Goal: Information Seeking & Learning: Find specific fact

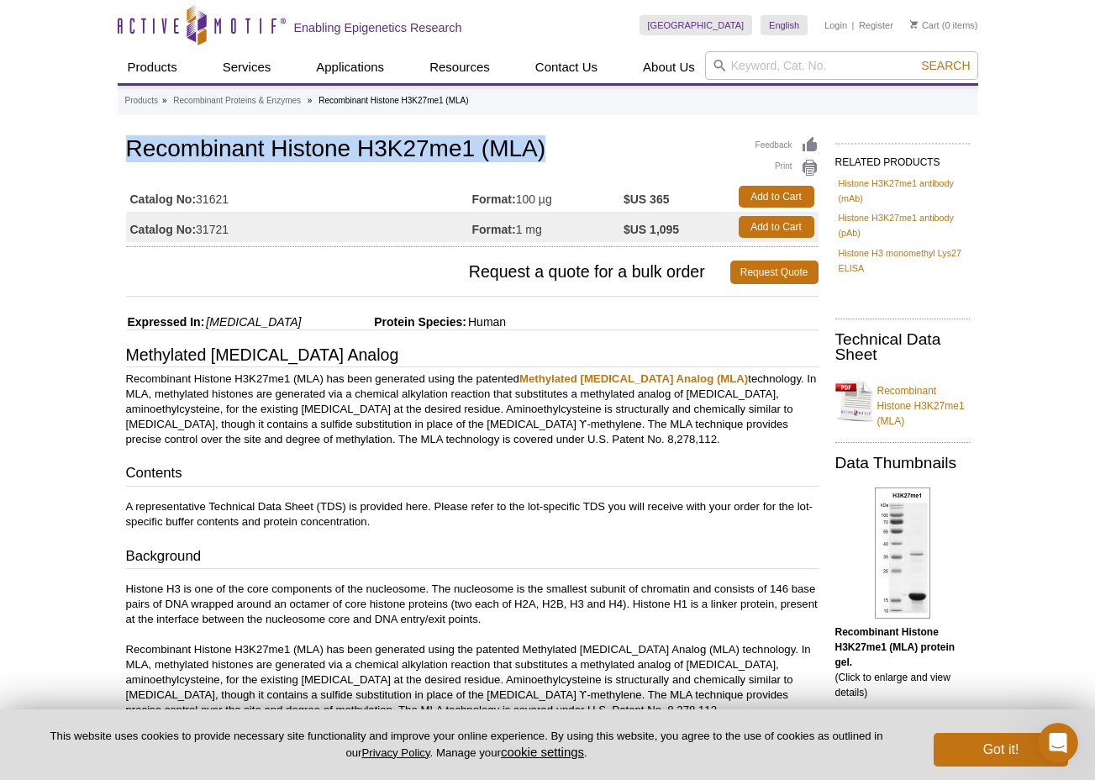
drag, startPoint x: 551, startPoint y: 150, endPoint x: 122, endPoint y: 145, distance: 429.6
copy h1 "Recombinant Histone H3K27me1 (MLA)"
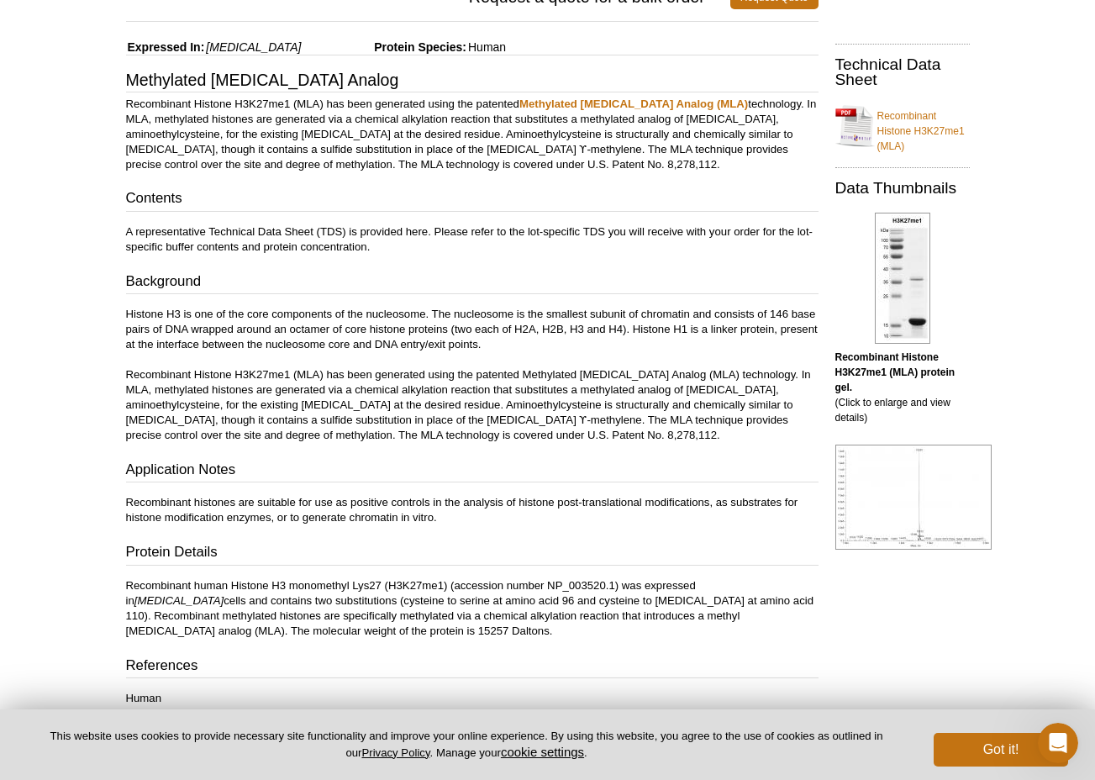
scroll to position [335, 0]
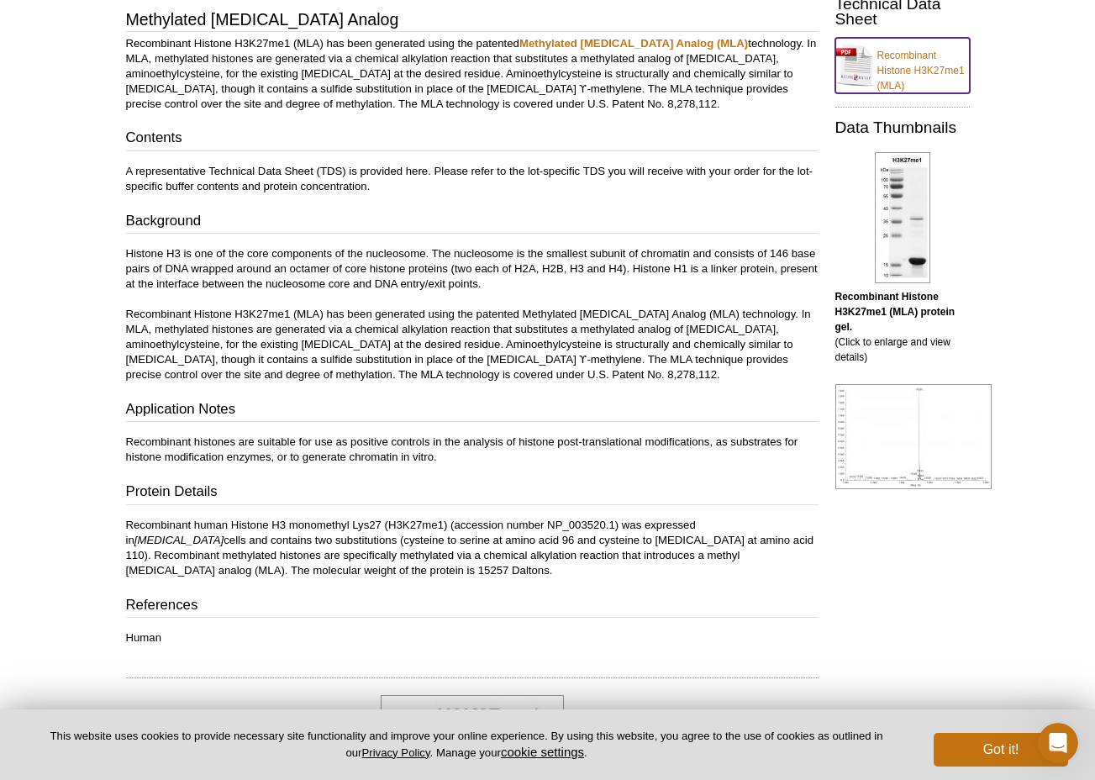
click at [915, 71] on link "Recombinant Histone H3K27me1 (MLA)" at bounding box center [903, 65] width 135 height 55
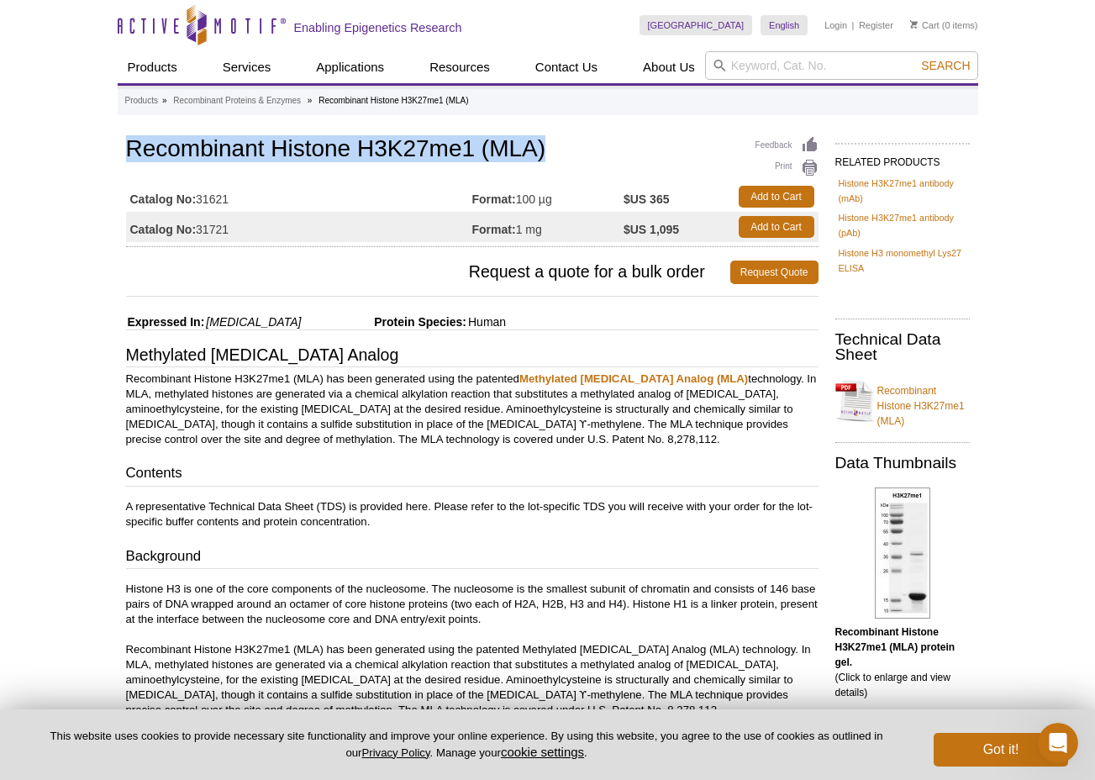
drag, startPoint x: 561, startPoint y: 142, endPoint x: 125, endPoint y: 141, distance: 435.5
click at [126, 141] on h1 "Recombinant Histone H3K27me1 (MLA)" at bounding box center [472, 150] width 693 height 29
copy h1 "Recombinant Histone H3K27me1 (MLA)"
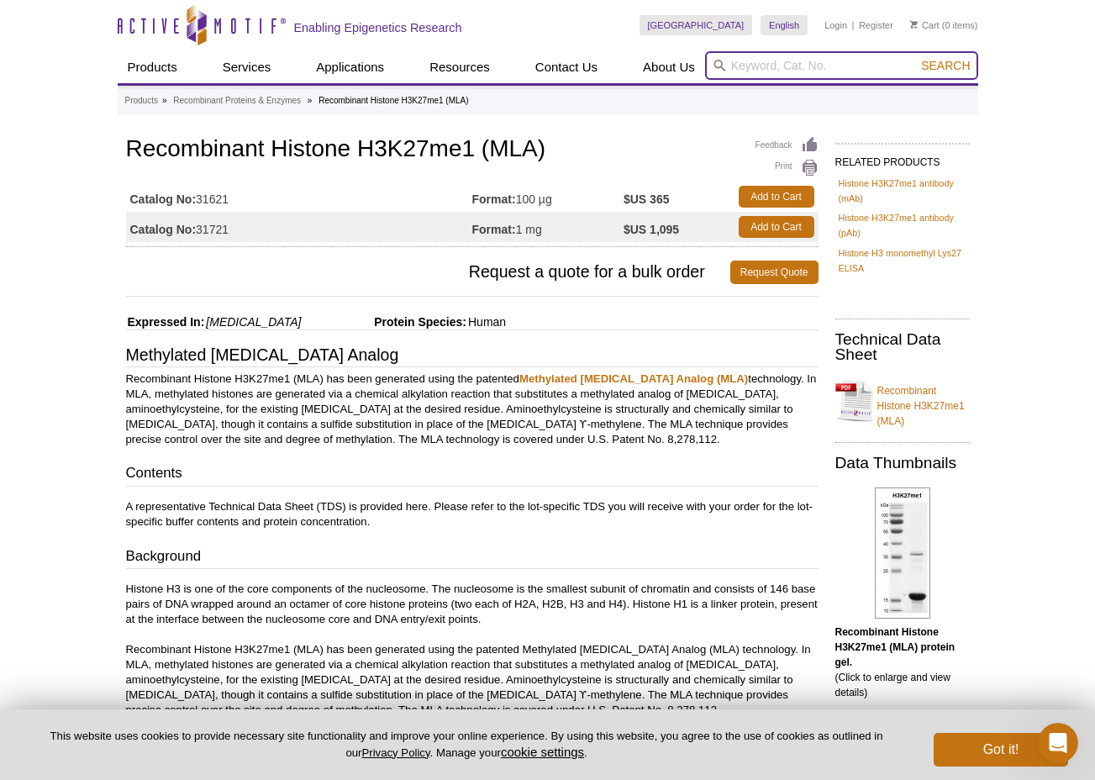
click at [830, 65] on input "search" at bounding box center [841, 65] width 273 height 29
paste input "Recombinant Histone H3K27me3 (MLA)"
type input "Recombinant Histone H3K27me3 (MLA)"
click at [916, 58] on button "Search" at bounding box center [945, 65] width 59 height 15
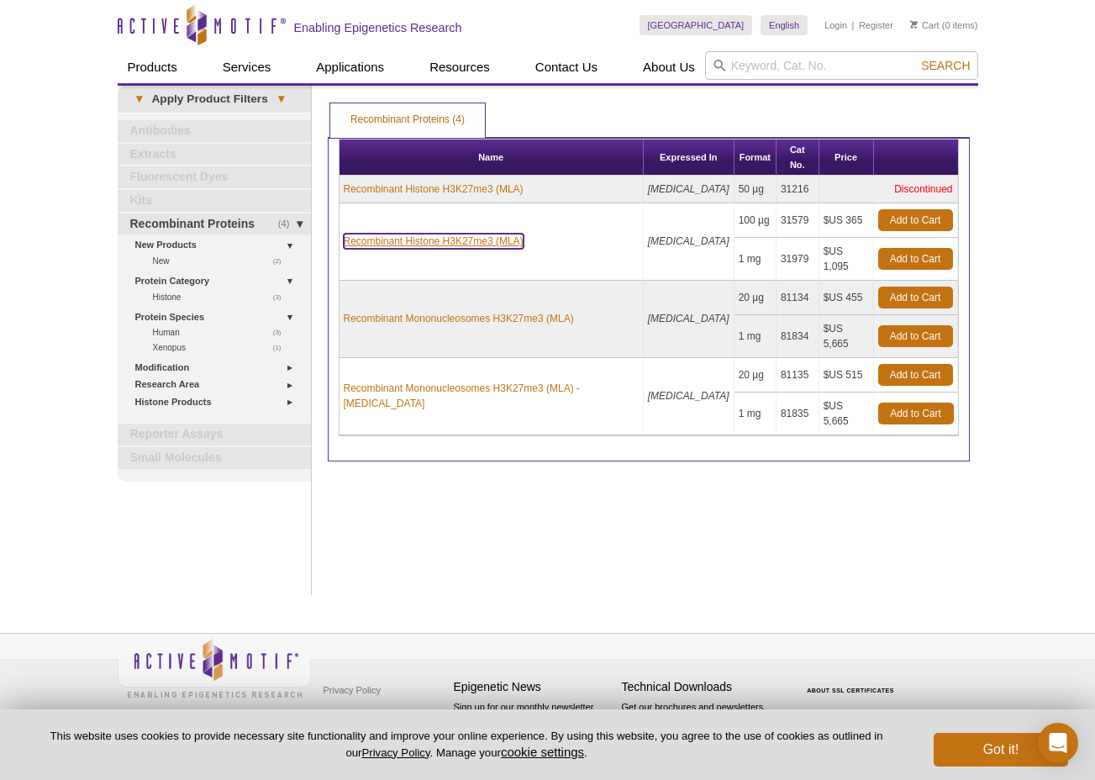
click at [470, 234] on link "Recombinant Histone H3K27me3 (MLA)" at bounding box center [434, 241] width 180 height 15
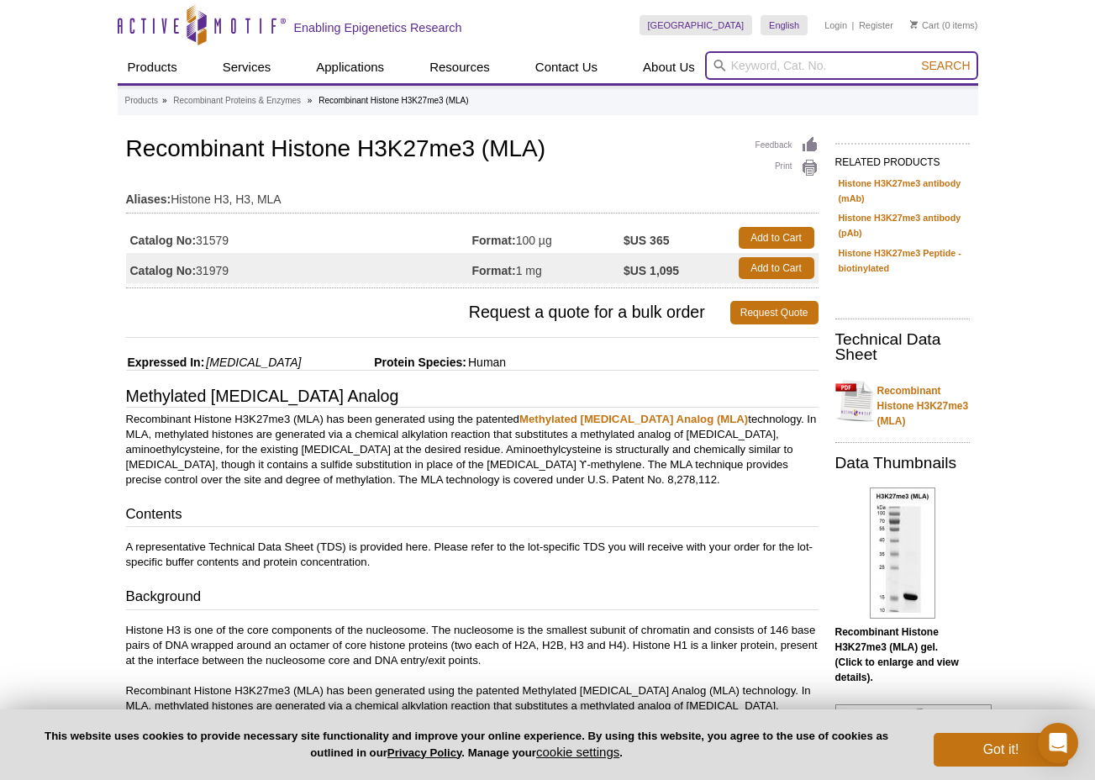
click at [869, 57] on input "search" at bounding box center [841, 65] width 273 height 29
paste input "31579"
type input "31579"
click at [916, 58] on button "Search" at bounding box center [945, 65] width 59 height 15
click at [895, 61] on input "search" at bounding box center [841, 65] width 273 height 29
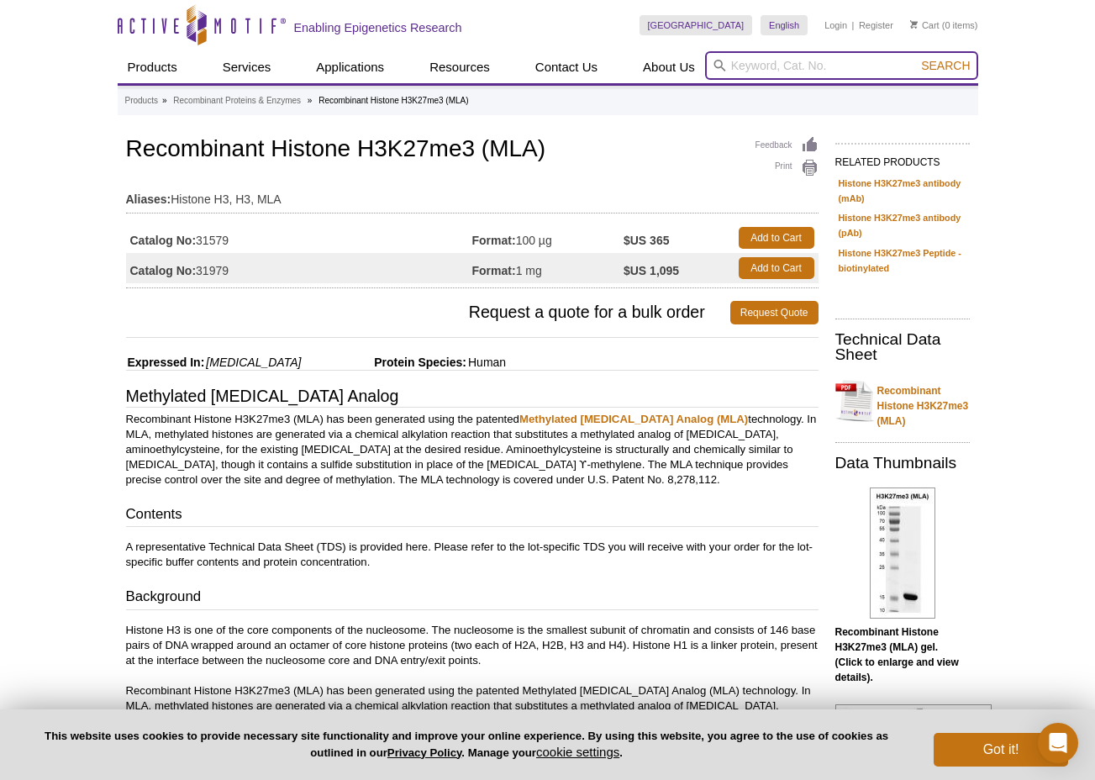
paste input "31209"
type input "31209"
click at [916, 58] on button "Search" at bounding box center [945, 65] width 59 height 15
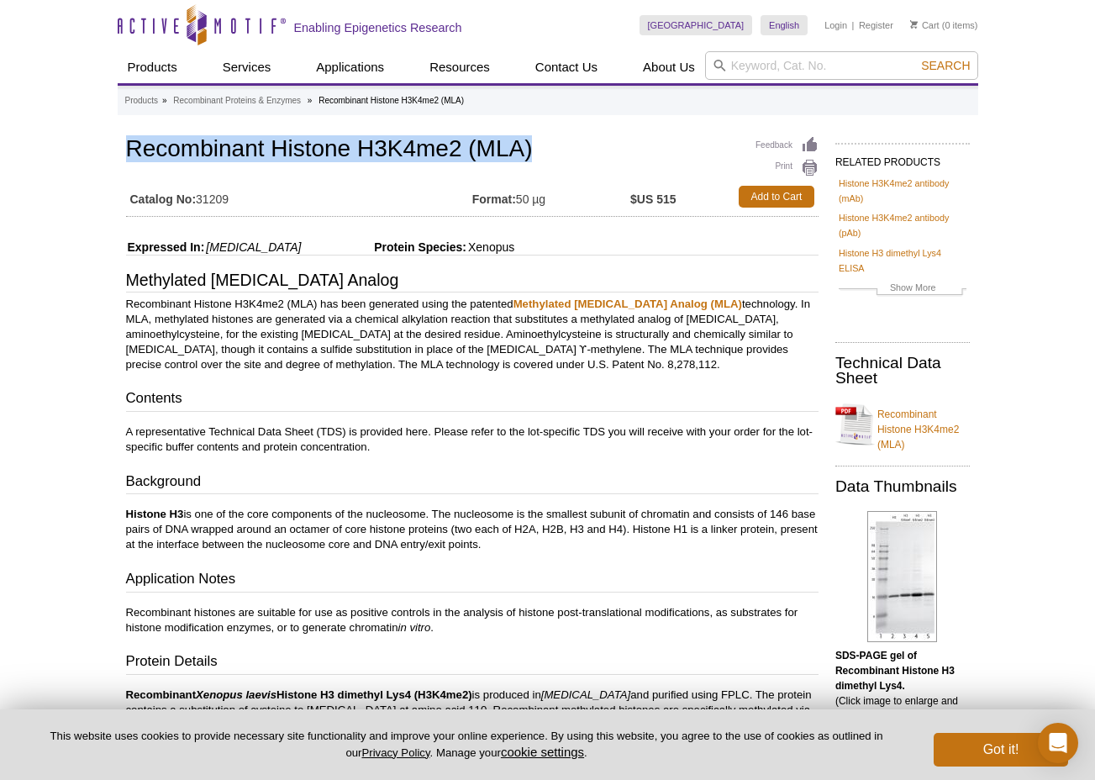
drag, startPoint x: 547, startPoint y: 149, endPoint x: 106, endPoint y: 141, distance: 441.4
click at [106, 141] on div "Active Motif Logo Enabling Epigenetics Research 0 Search Skip to content Active…" at bounding box center [547, 675] width 1095 height 1350
copy h1 "Recombinant Histone H3K4me2 (MLA)"
click at [817, 55] on input "search" at bounding box center [841, 65] width 273 height 29
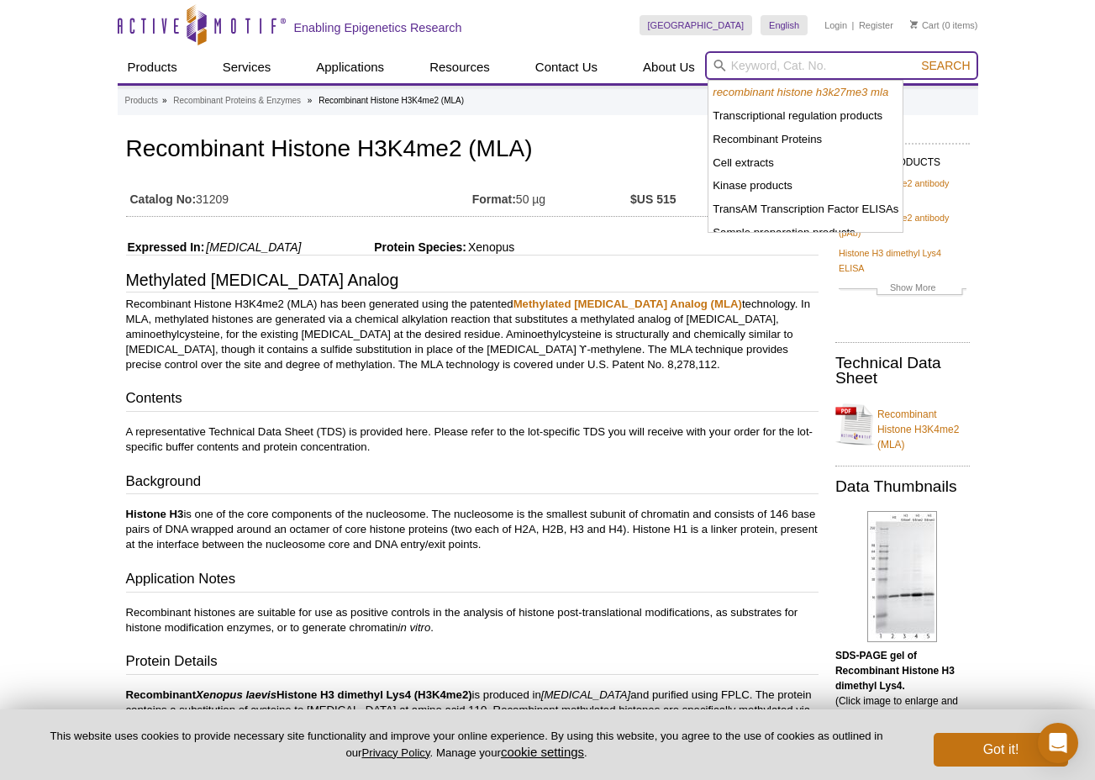
paste input "Recombinant Histone H3K4me2 (MLA)"
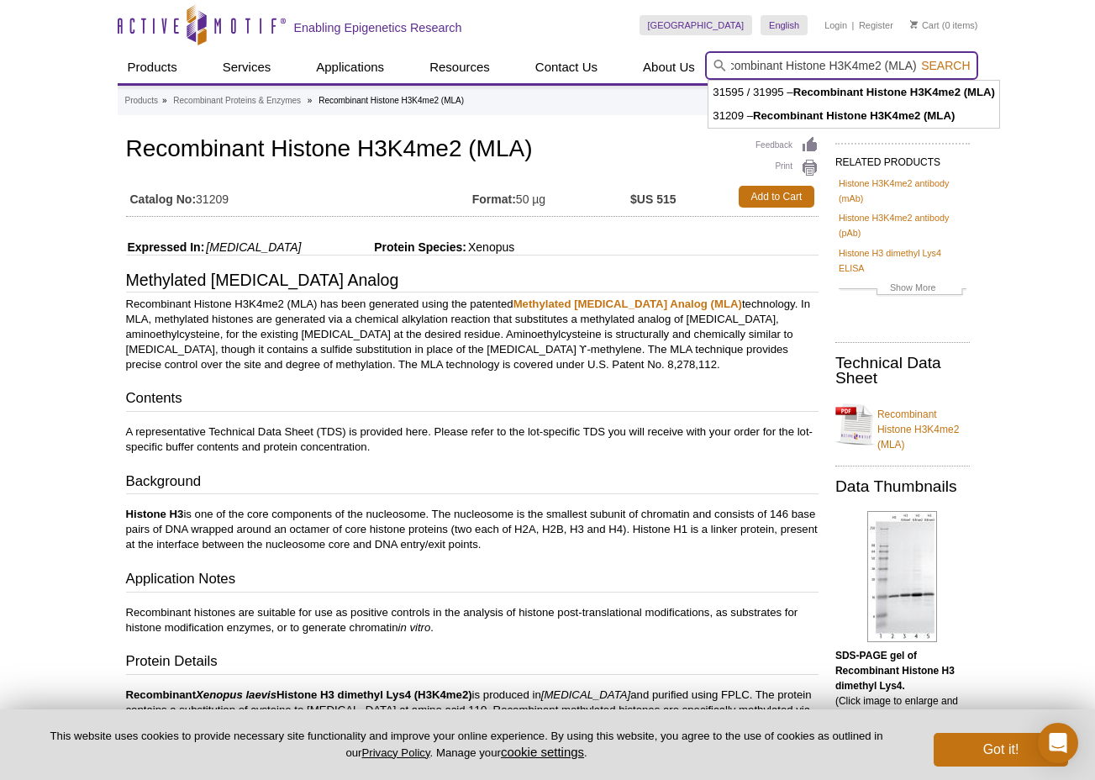
click at [880, 65] on input "Recombinant Histone H3K4me2 (MLA)" at bounding box center [841, 65] width 273 height 29
type input "Recombinant Histone H3K4me1 (MLA)"
click at [916, 58] on button "Search" at bounding box center [945, 65] width 59 height 15
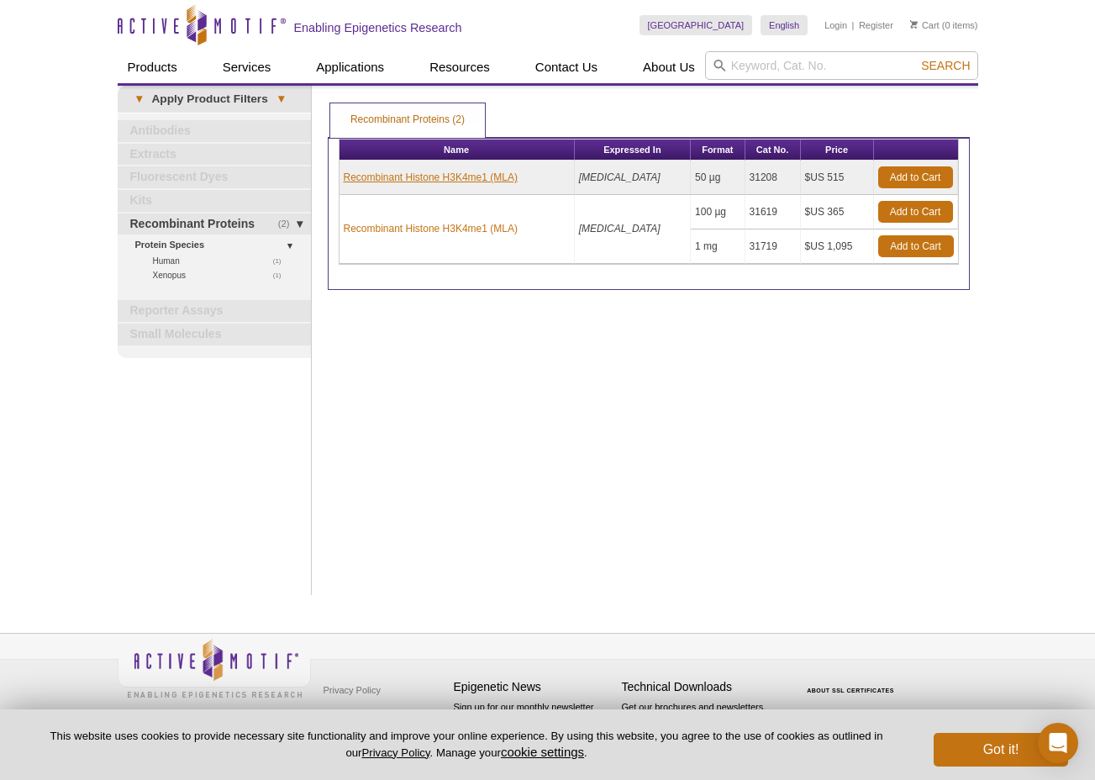
click at [377, 177] on link "Recombinant Histone H3K4me1 (MLA)" at bounding box center [431, 177] width 174 height 15
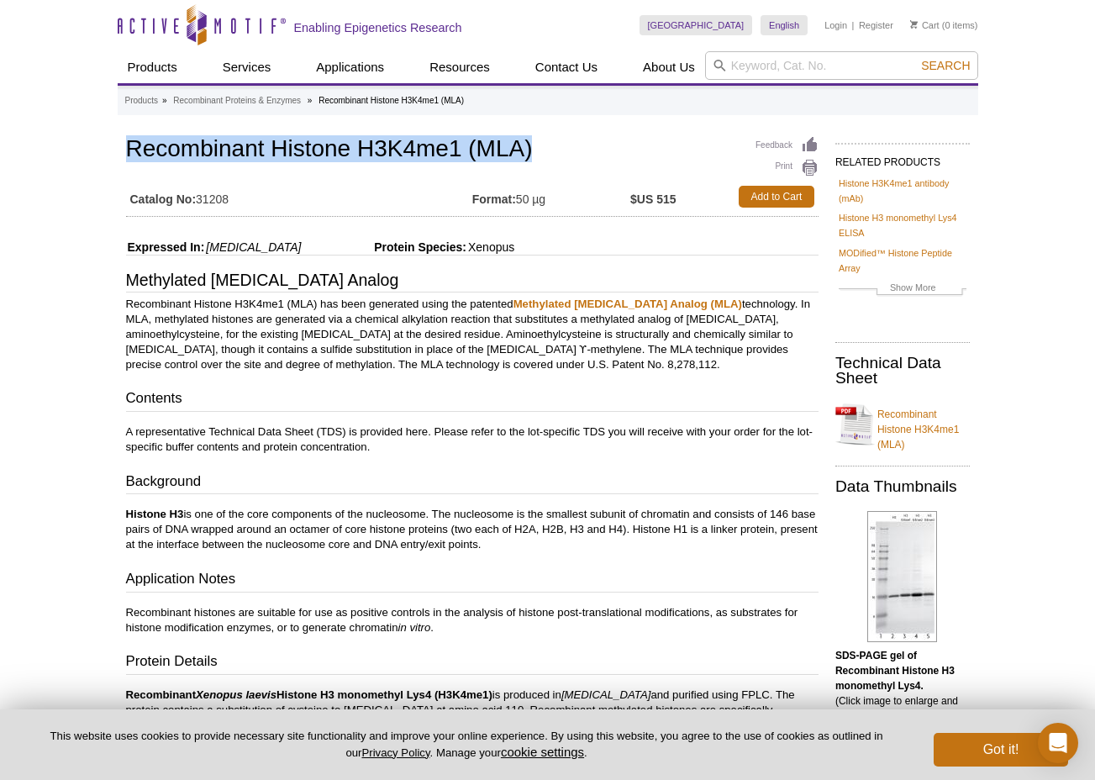
drag, startPoint x: 534, startPoint y: 150, endPoint x: 114, endPoint y: 150, distance: 419.5
click at [114, 150] on div "Active Motif Logo Enabling Epigenetics Research 0 Search Skip to content Active…" at bounding box center [547, 682] width 1095 height 1365
copy h1 "Recombinant Histone H3K4me1 (MLA)"
drag, startPoint x: 238, startPoint y: 200, endPoint x: 203, endPoint y: 199, distance: 35.3
click at [203, 199] on td "Catalog No: 31208" at bounding box center [299, 197] width 346 height 30
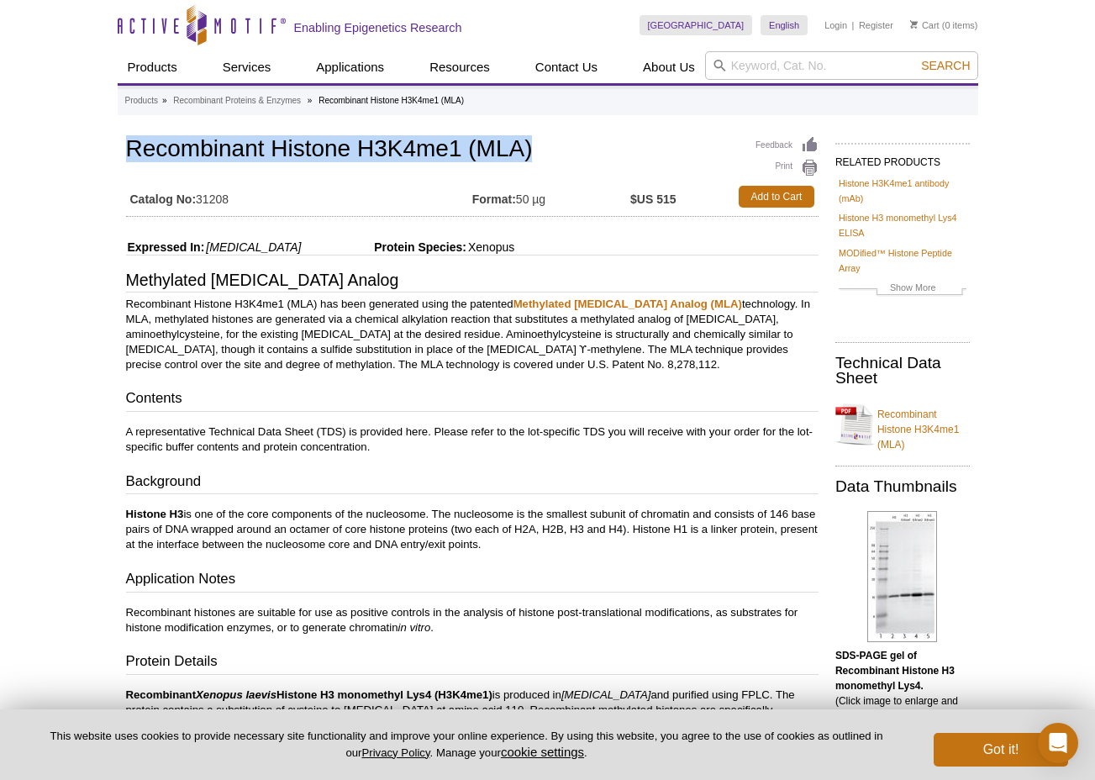
click at [231, 210] on td "Catalog No: 31208" at bounding box center [299, 197] width 346 height 30
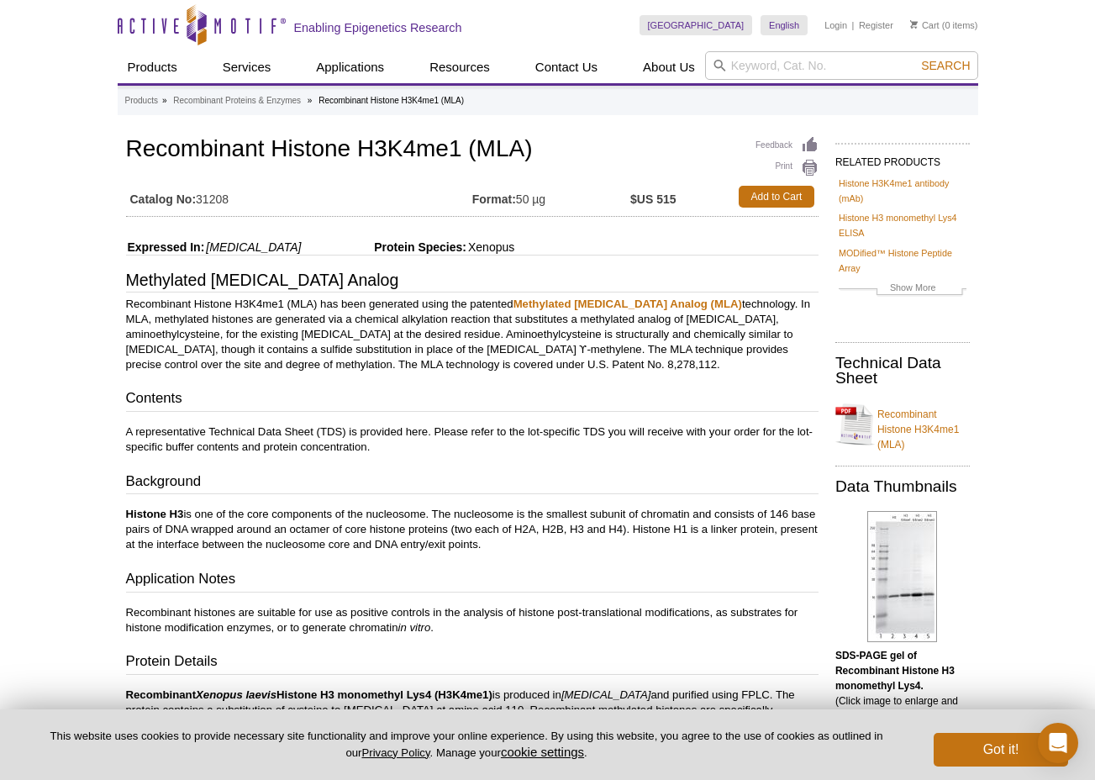
drag, startPoint x: 234, startPoint y: 199, endPoint x: 198, endPoint y: 198, distance: 35.3
click at [198, 198] on td "Catalog No: 31208" at bounding box center [299, 197] width 346 height 30
copy td "31208"
click at [805, 55] on input "search" at bounding box center [841, 65] width 273 height 29
paste input "31579"
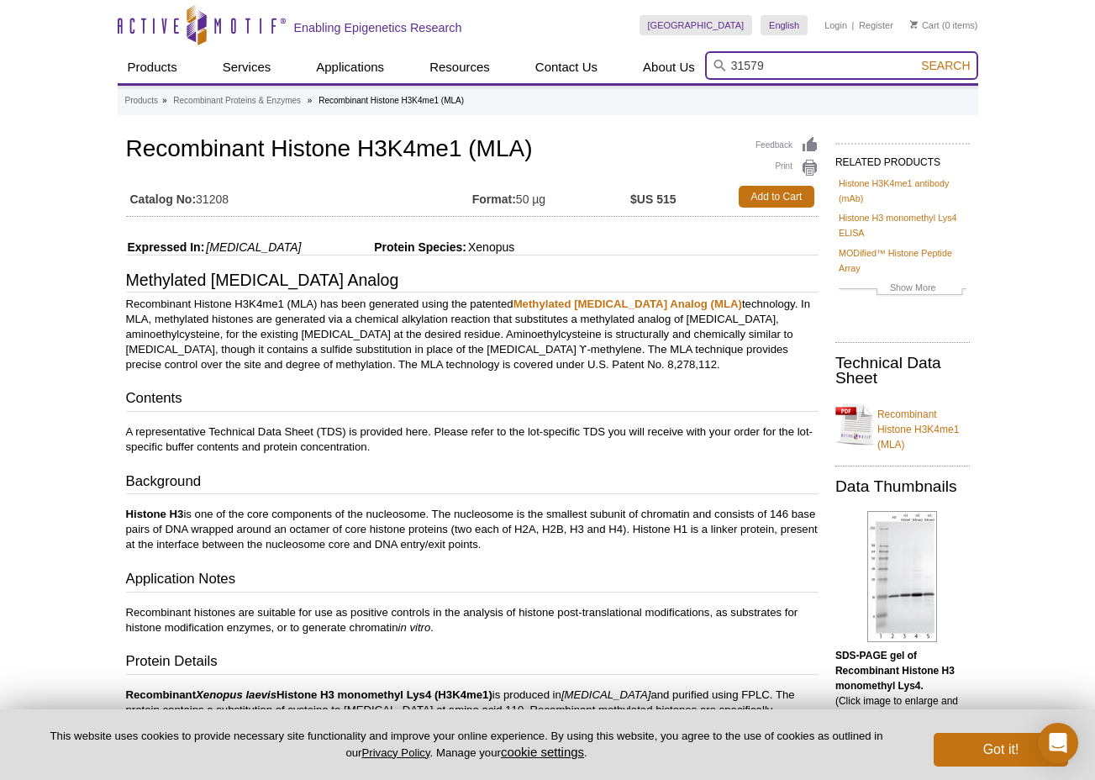
type input "31579"
click at [916, 58] on button "Search" at bounding box center [945, 65] width 59 height 15
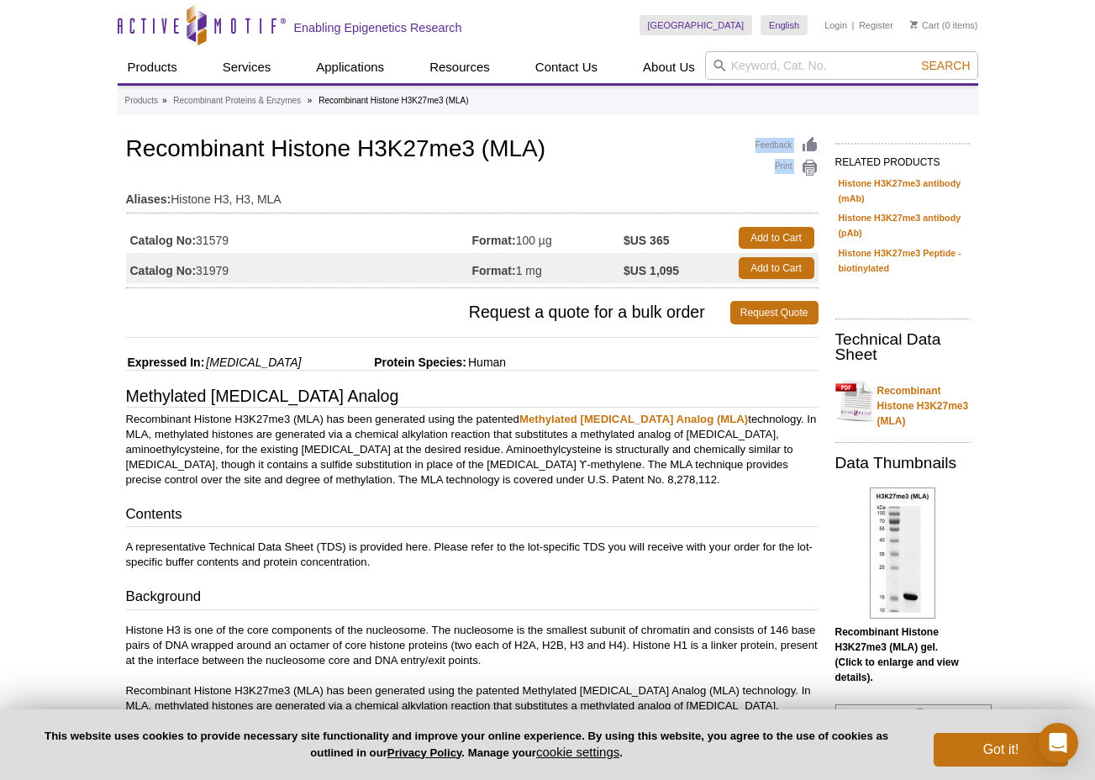
drag, startPoint x: 589, startPoint y: 112, endPoint x: 122, endPoint y: 128, distance: 467.7
click at [122, 128] on div "Products » Recombinant Proteins & Enzymes » Recombinant Histone H3K27me3 (MLA) …" at bounding box center [548, 760] width 861 height 1348
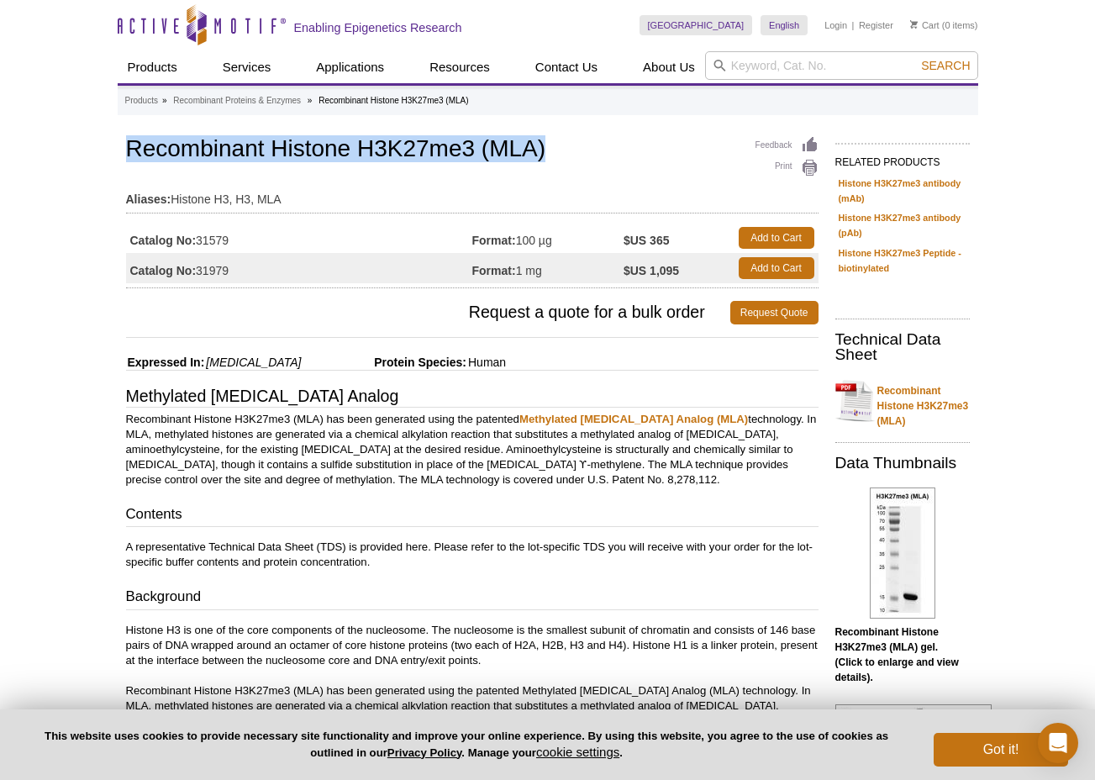
drag, startPoint x: 567, startPoint y: 161, endPoint x: 110, endPoint y: 152, distance: 456.6
copy h1 "Recombinant Histone H3K27me3 (MLA)"
